Goal: Task Accomplishment & Management: Manage account settings

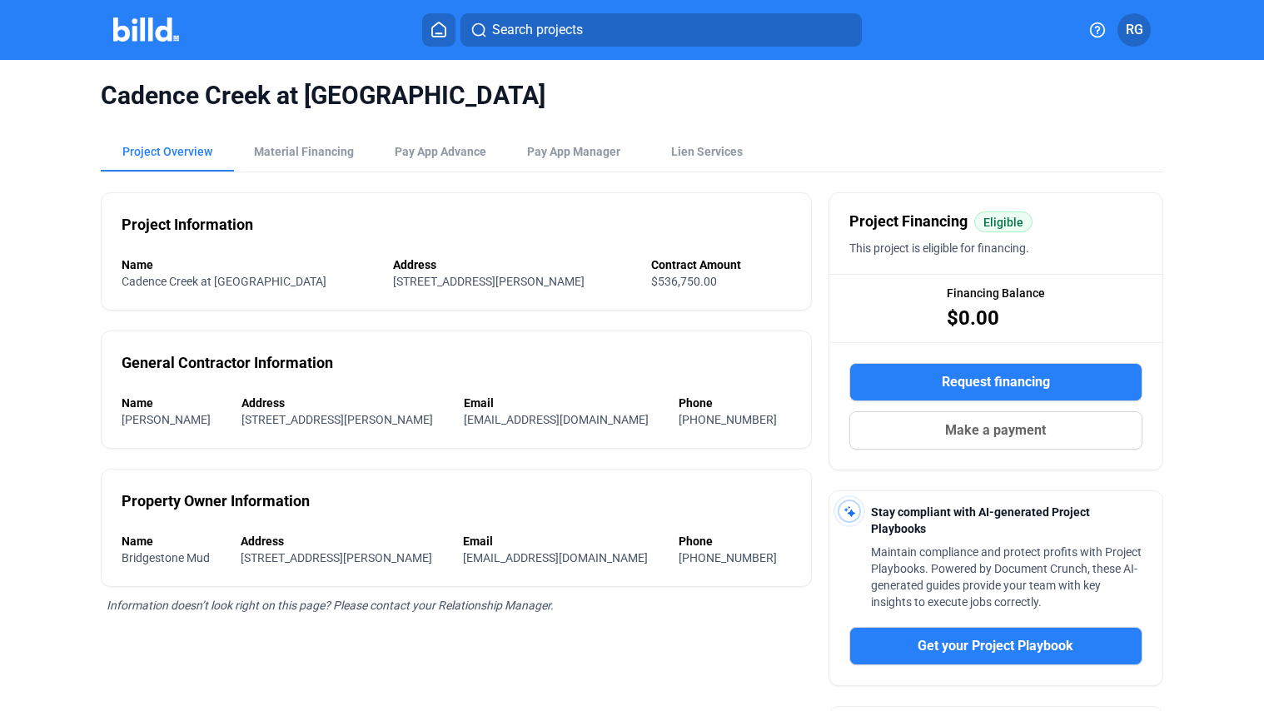
click at [952, 143] on div "Project Overview Material Financing Pay App Advance Pay App Manager Lien Servic…" at bounding box center [631, 152] width 1061 height 40
click at [285, 149] on div "Material Financing" at bounding box center [304, 151] width 100 height 17
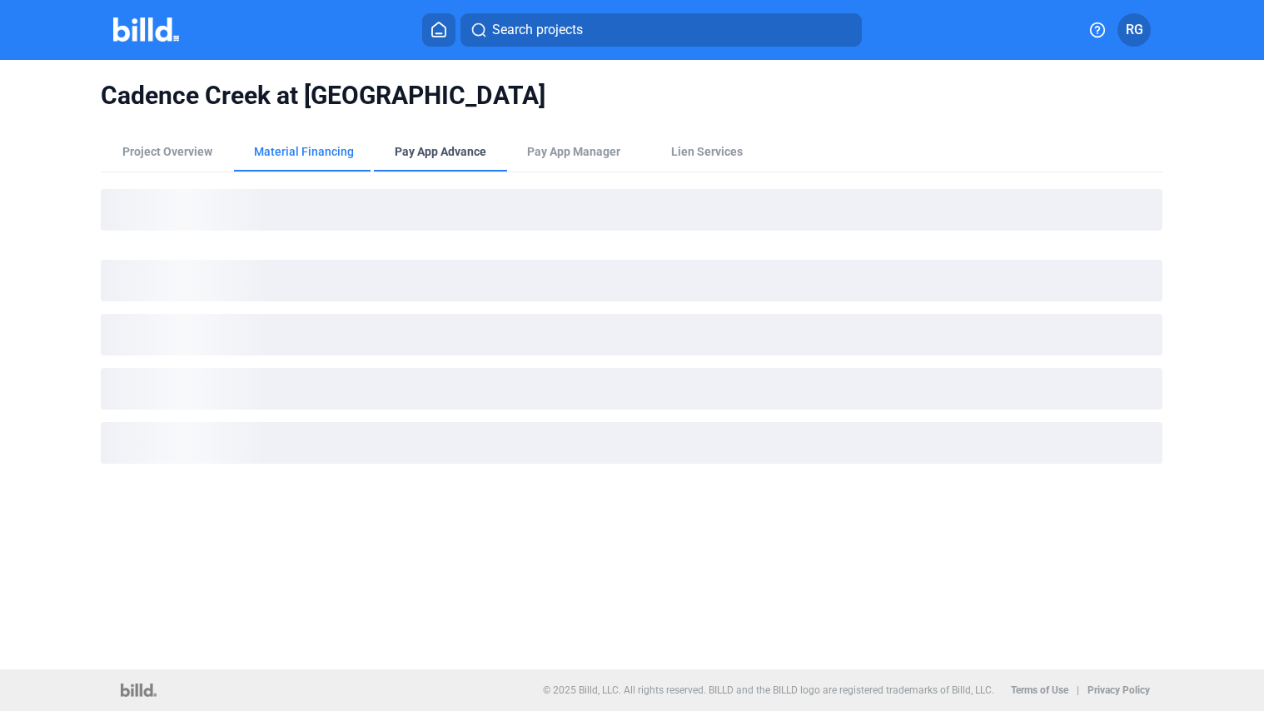
click at [436, 153] on div "Pay App Advance" at bounding box center [441, 151] width 92 height 17
